Goal: Use online tool/utility: Use online tool/utility

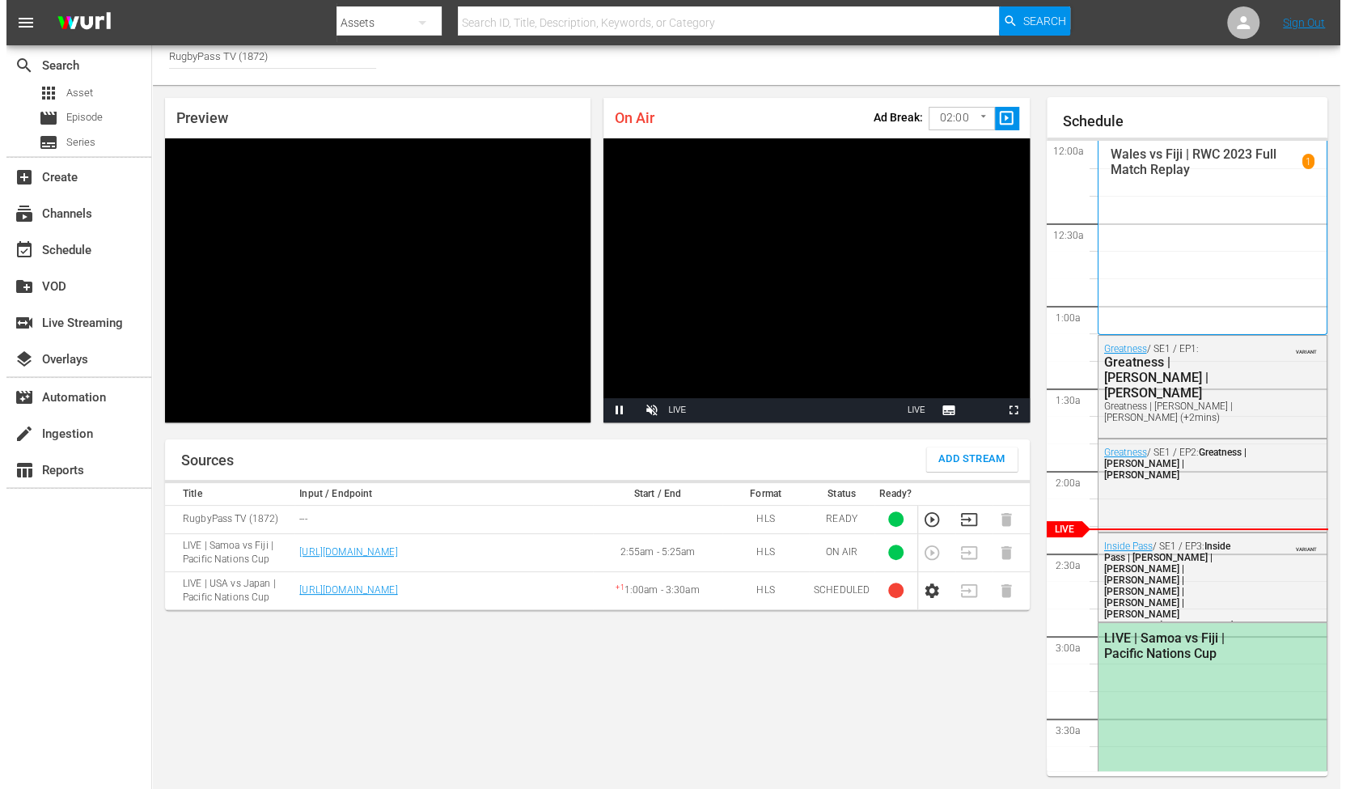
scroll to position [73, 0]
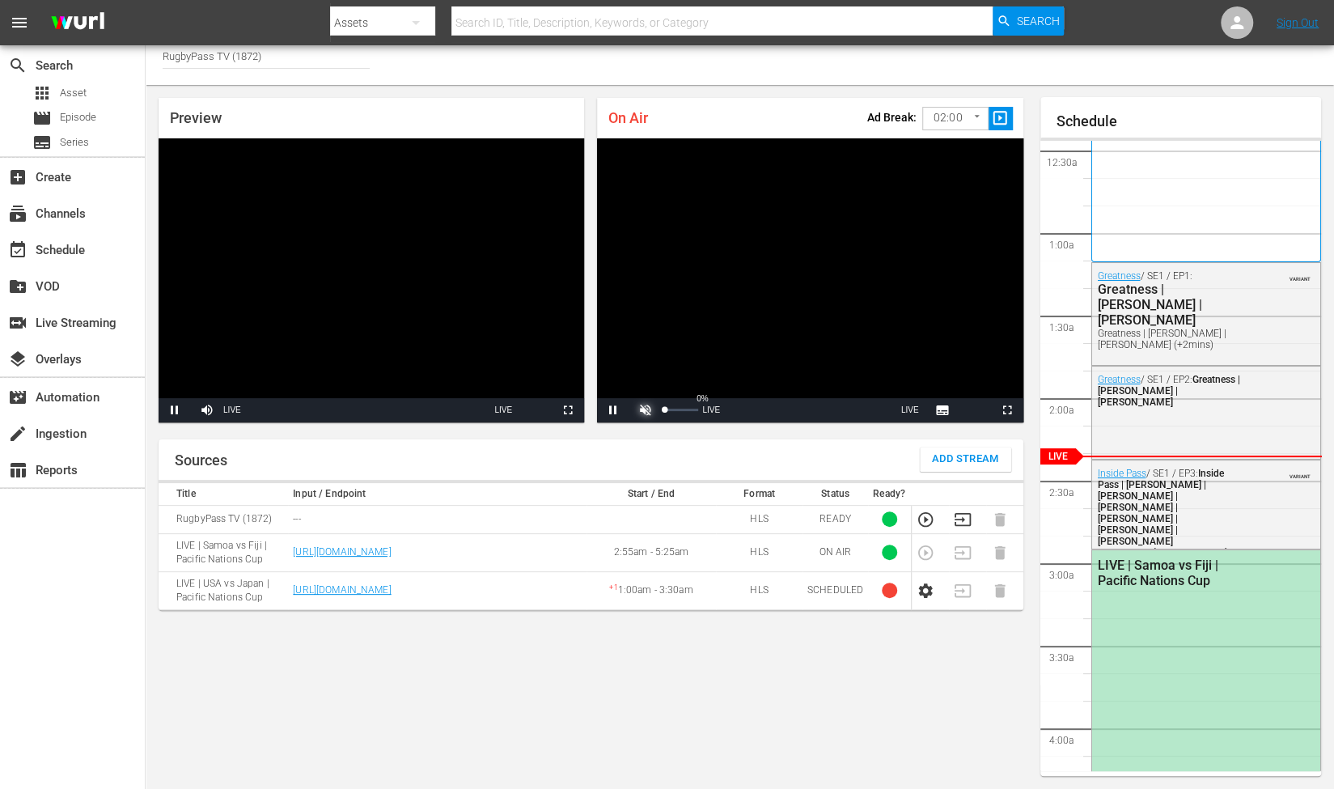
click at [646, 410] on span "Video Player" at bounding box center [646, 410] width 0 height 0
click at [947, 112] on body "menu Search By Assets Search ID, Title, Description, Keywords, or Category Sear…" at bounding box center [667, 385] width 1334 height 789
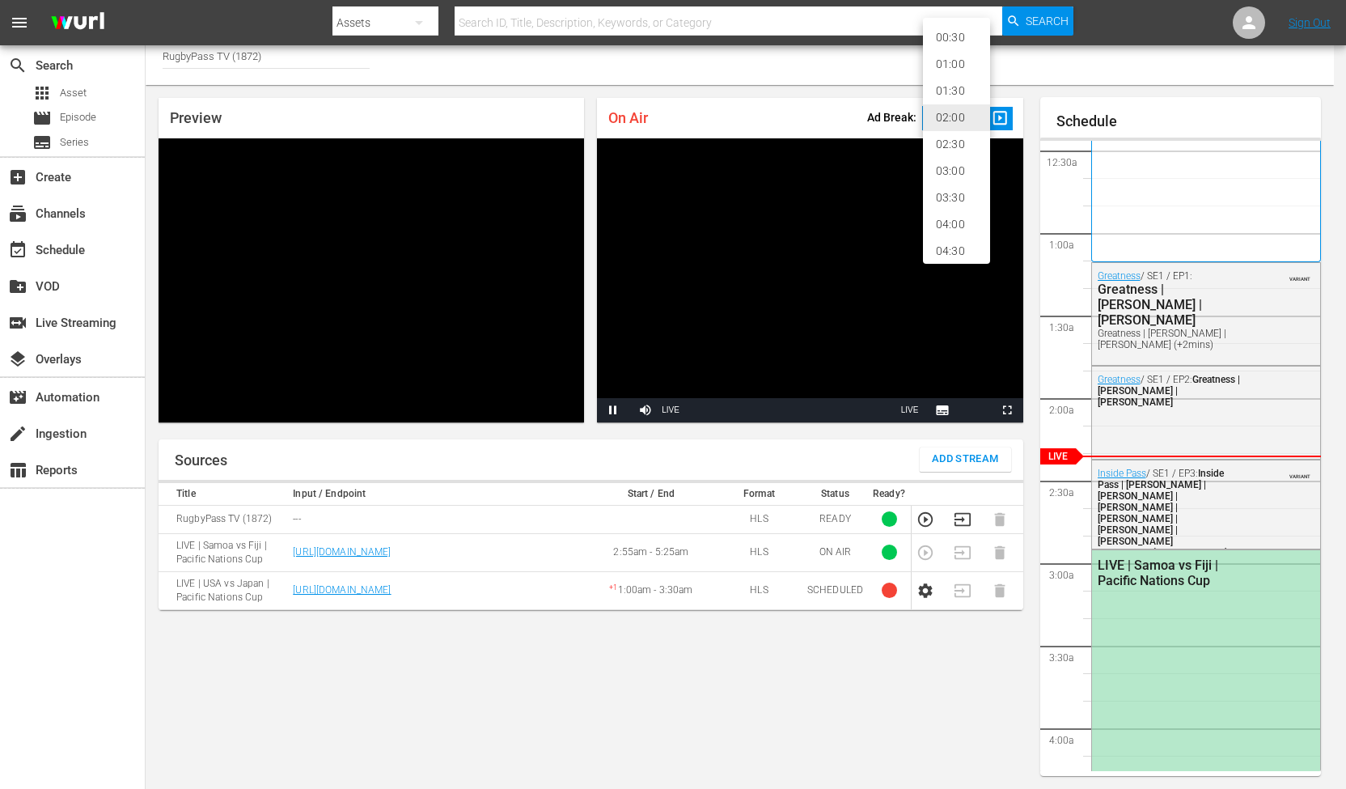
scroll to position [34, 0]
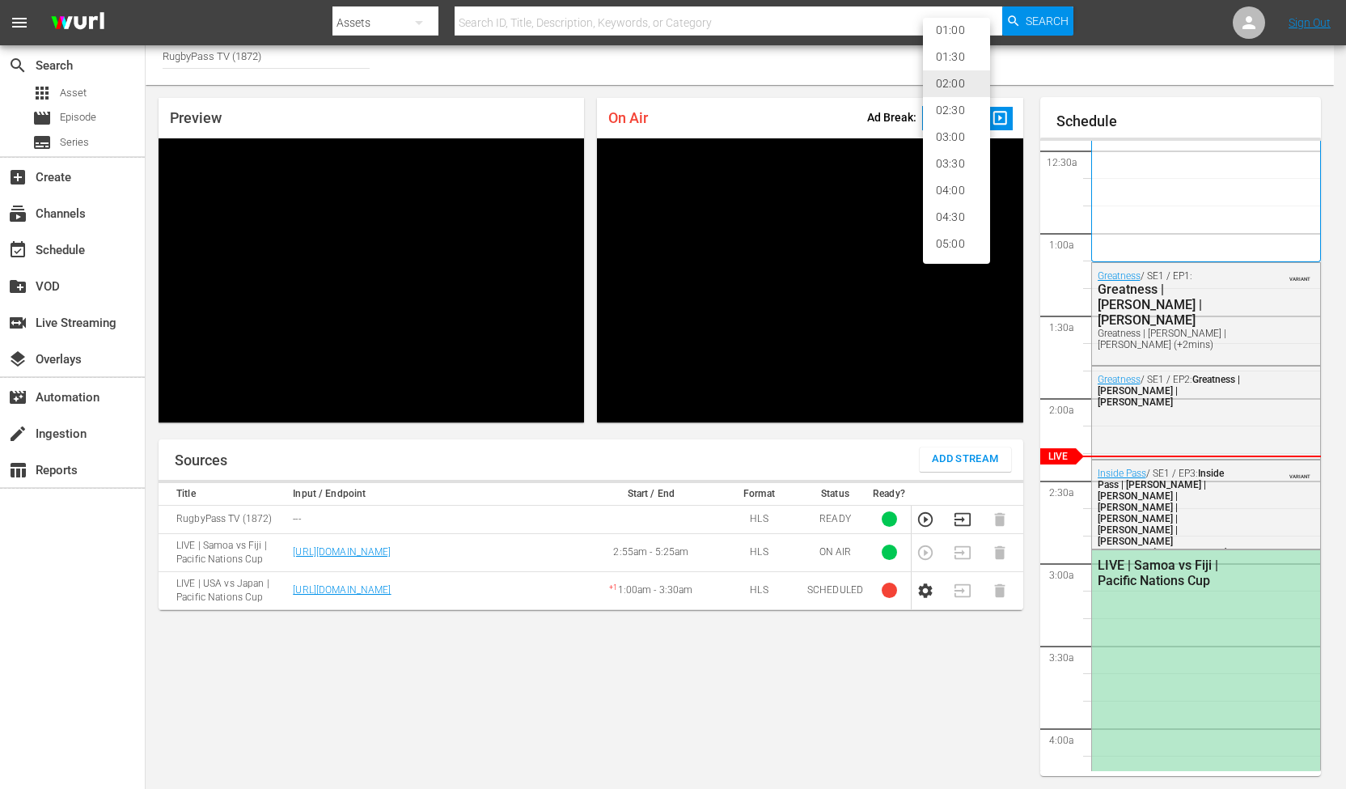
click at [946, 247] on li "05:00" at bounding box center [956, 244] width 67 height 27
type input "300"
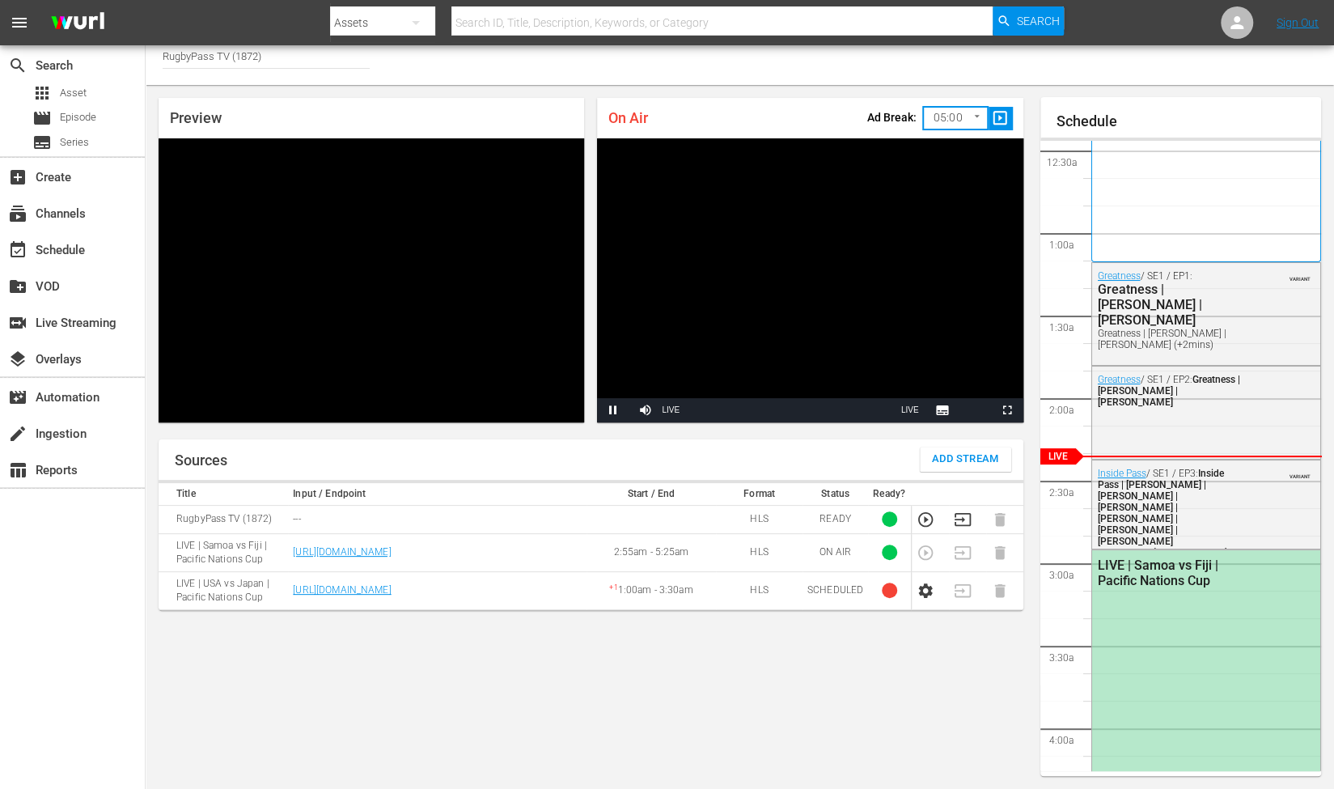
click at [1003, 109] on span "slideshow_sharp" at bounding box center [1000, 118] width 19 height 19
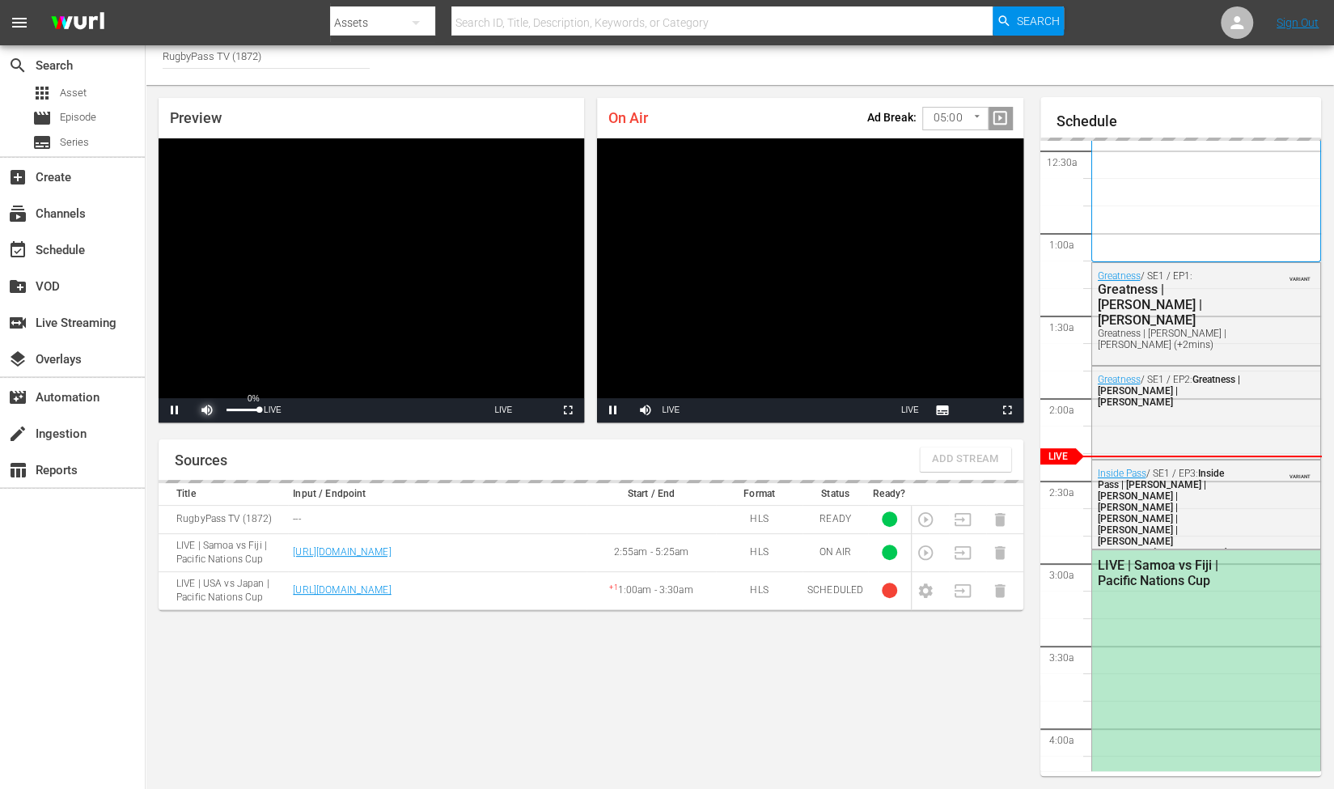
click at [207, 410] on span "Video Player" at bounding box center [207, 410] width 0 height 0
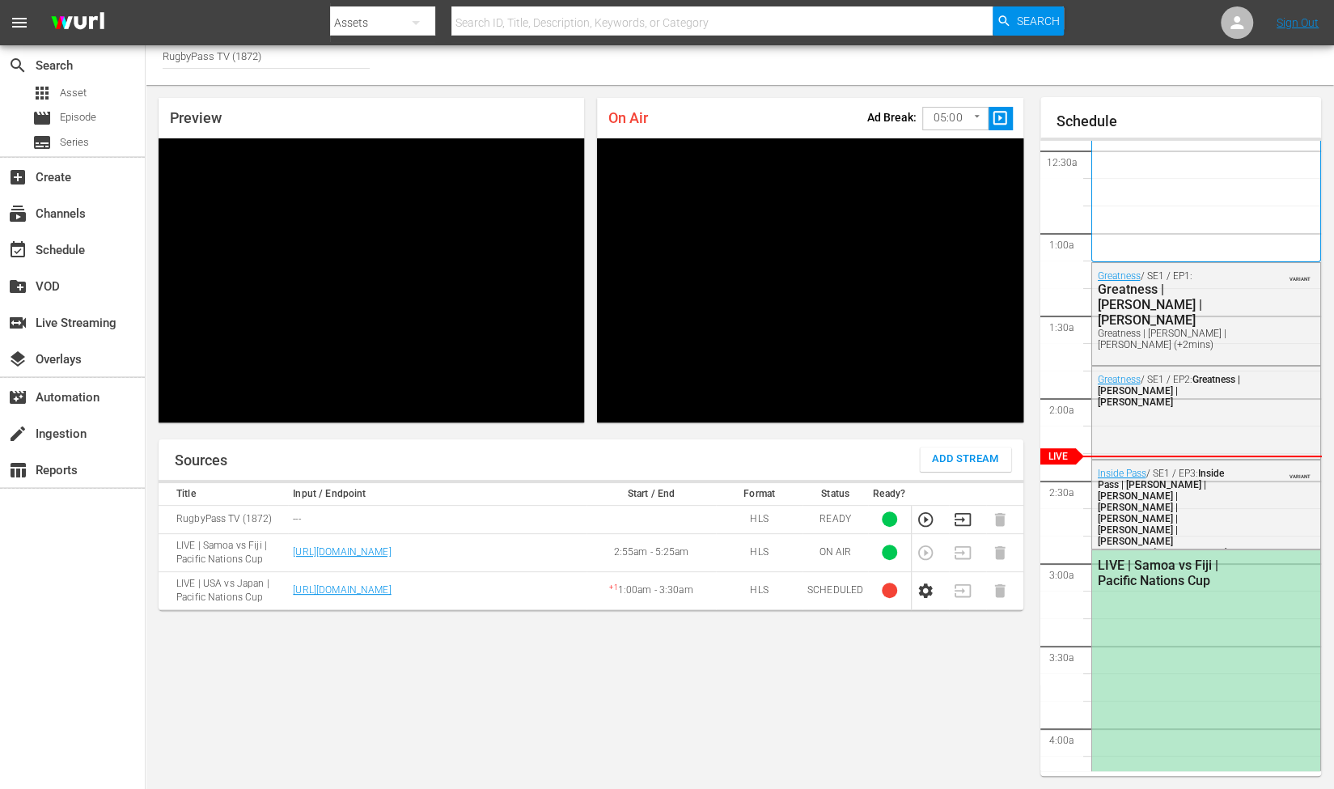
click at [999, 117] on span "slideshow_sharp" at bounding box center [1000, 118] width 19 height 19
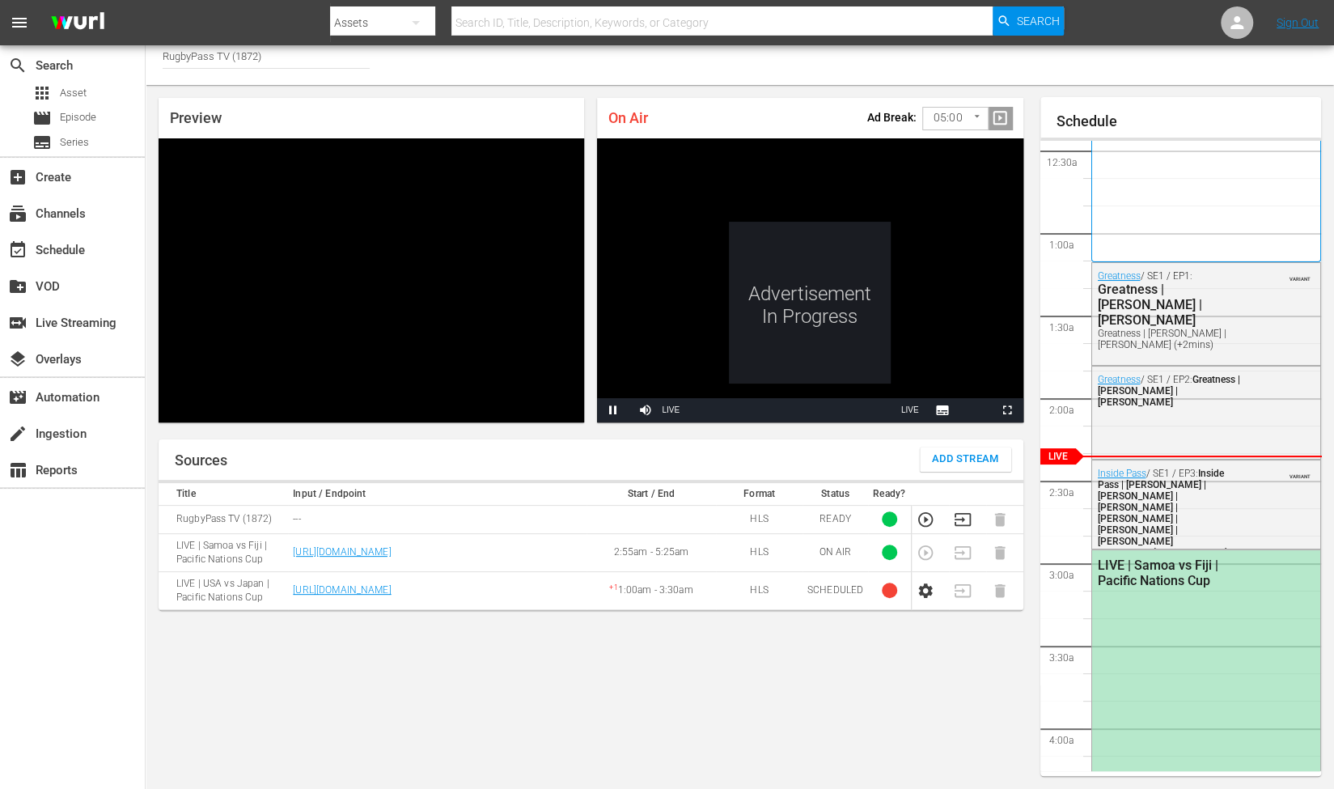
click at [963, 119] on body "menu Search By Assets Search ID, Title, Description, Keywords, or Category Sear…" at bounding box center [667, 385] width 1334 height 789
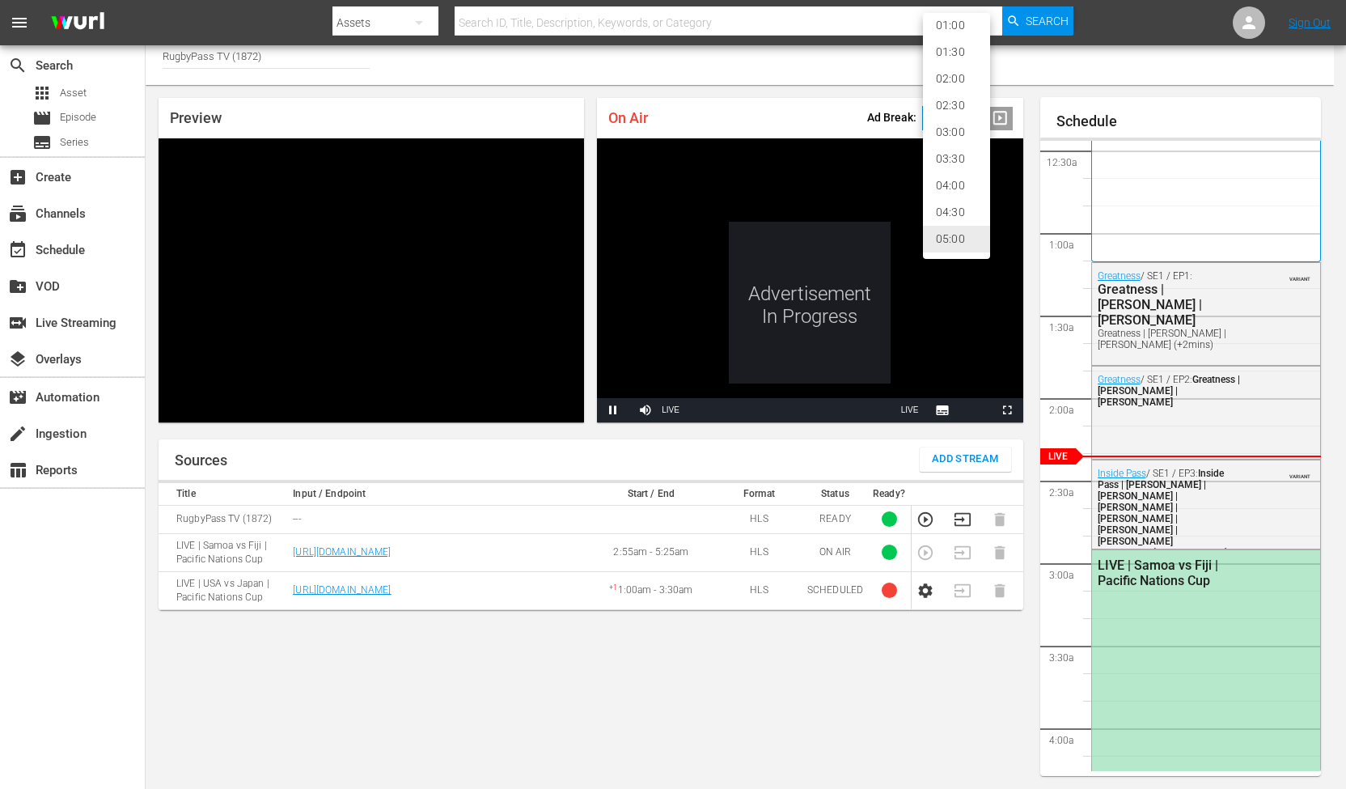
click at [948, 77] on li "02:00" at bounding box center [956, 79] width 67 height 27
type input "120"
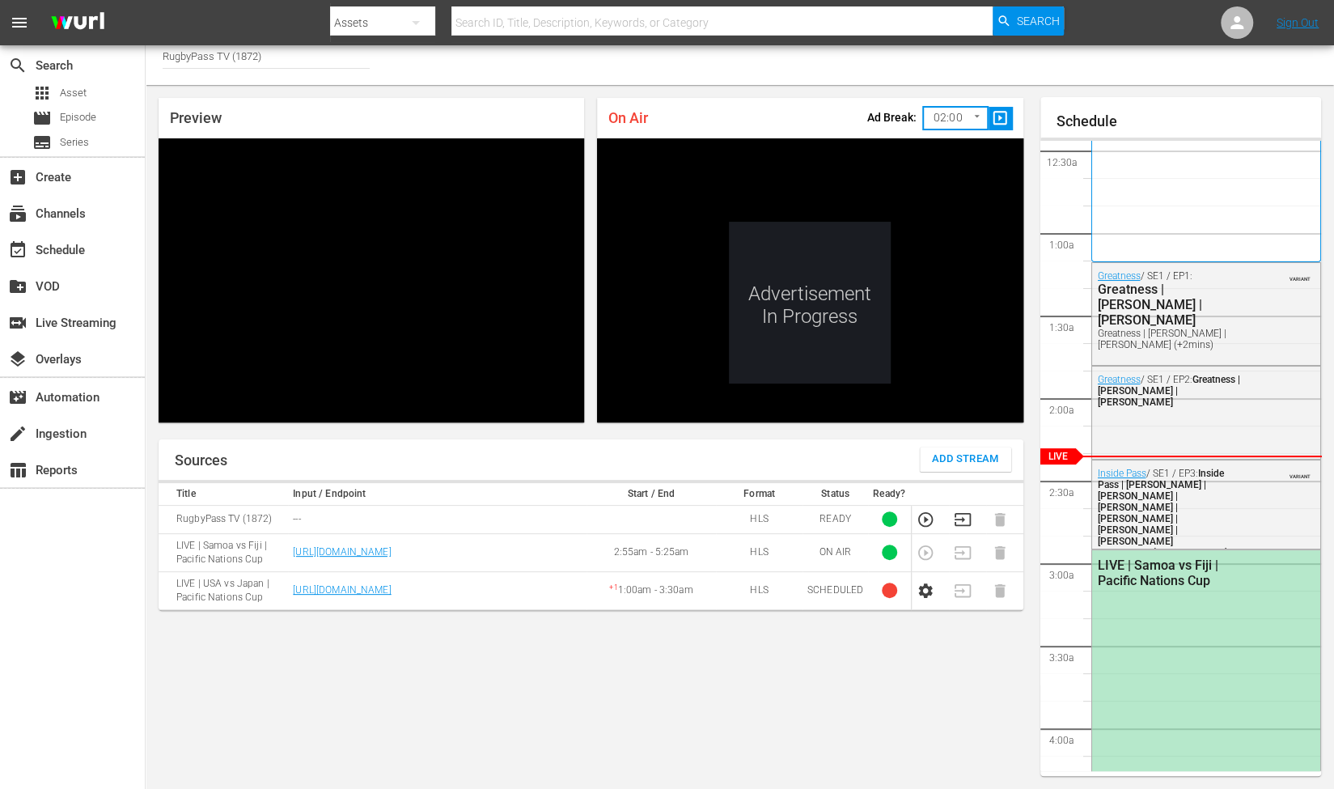
click at [900, 91] on div "On Air Ad Break: 02:00 120 ​ slideshow_sharp Video Player is loading. Pause Mut…" at bounding box center [810, 259] width 439 height 337
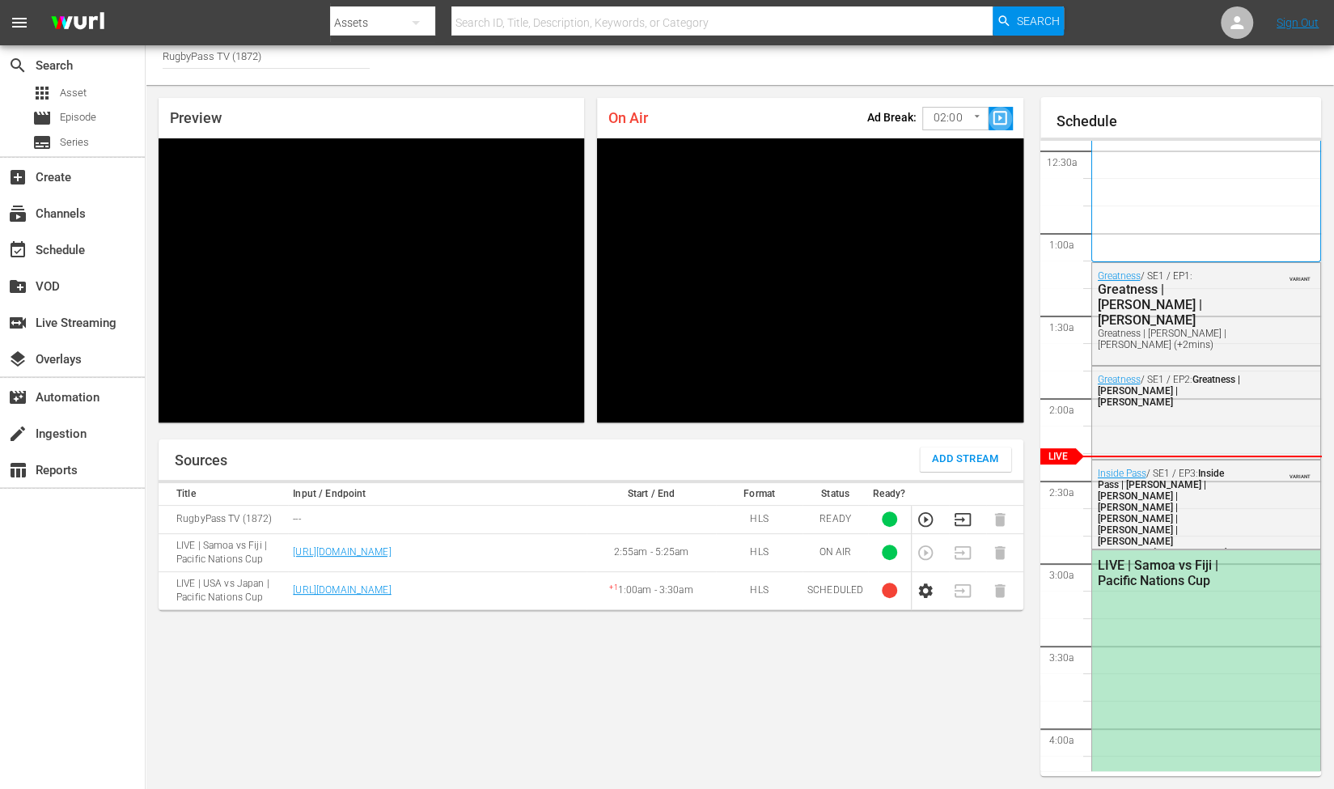
click at [1000, 117] on span "slideshow_sharp" at bounding box center [1000, 118] width 19 height 19
